Goal: Information Seeking & Learning: Understand process/instructions

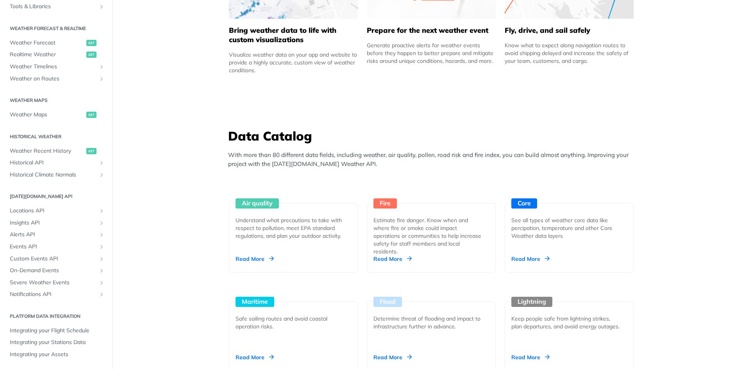
scroll to position [625, 0]
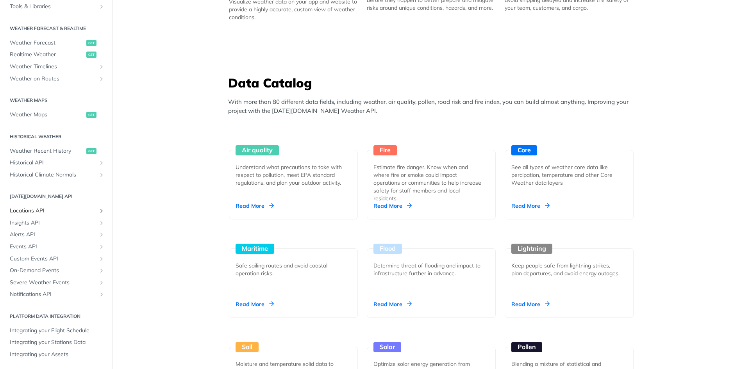
click at [41, 210] on span "Locations API" at bounding box center [53, 211] width 87 height 8
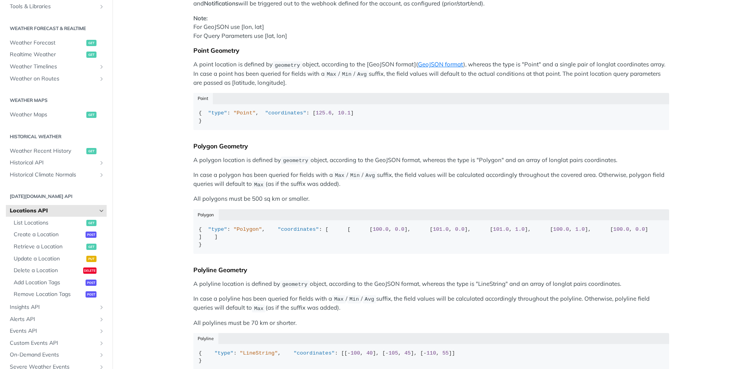
scroll to position [156, 0]
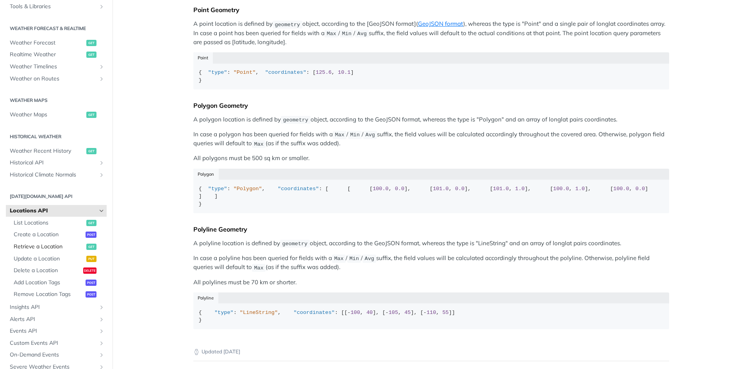
click at [33, 244] on span "Retrieve a Location" at bounding box center [49, 247] width 71 height 8
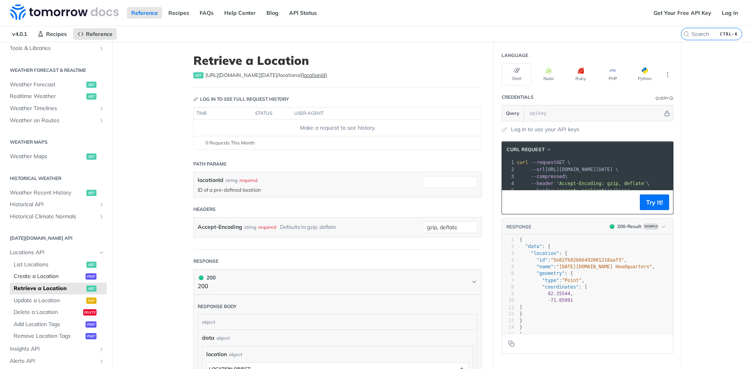
click at [35, 280] on span "Create a Location" at bounding box center [49, 277] width 70 height 8
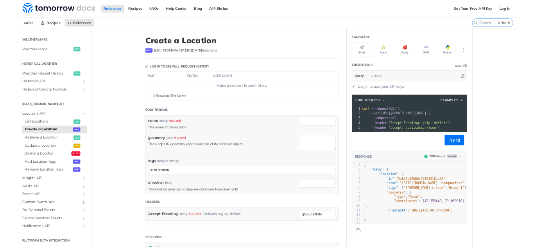
scroll to position [234, 0]
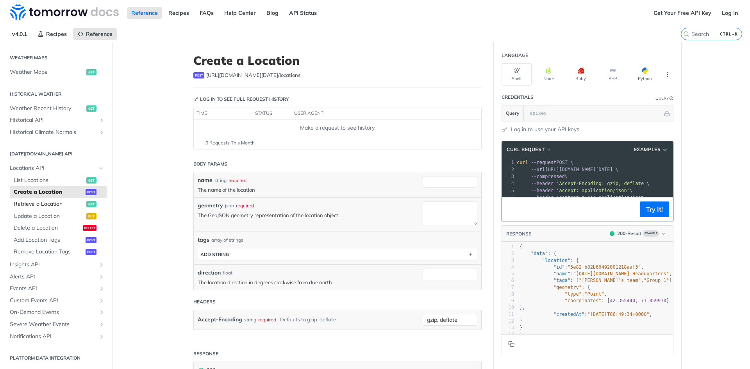
click at [53, 204] on span "Retrieve a Location" at bounding box center [49, 204] width 71 height 8
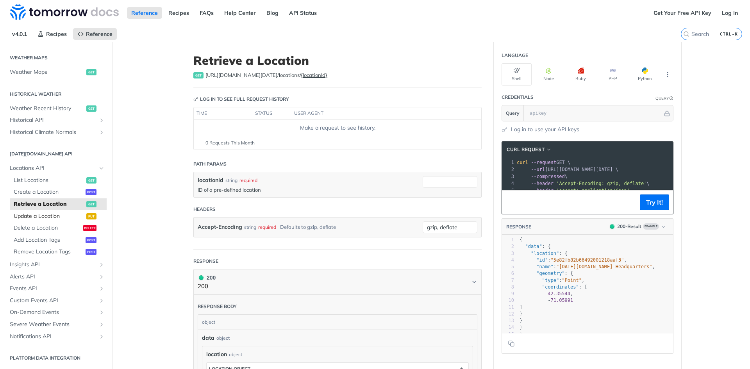
click at [43, 217] on span "Update a Location" at bounding box center [49, 217] width 71 height 8
